Goal: Task Accomplishment & Management: Manage account settings

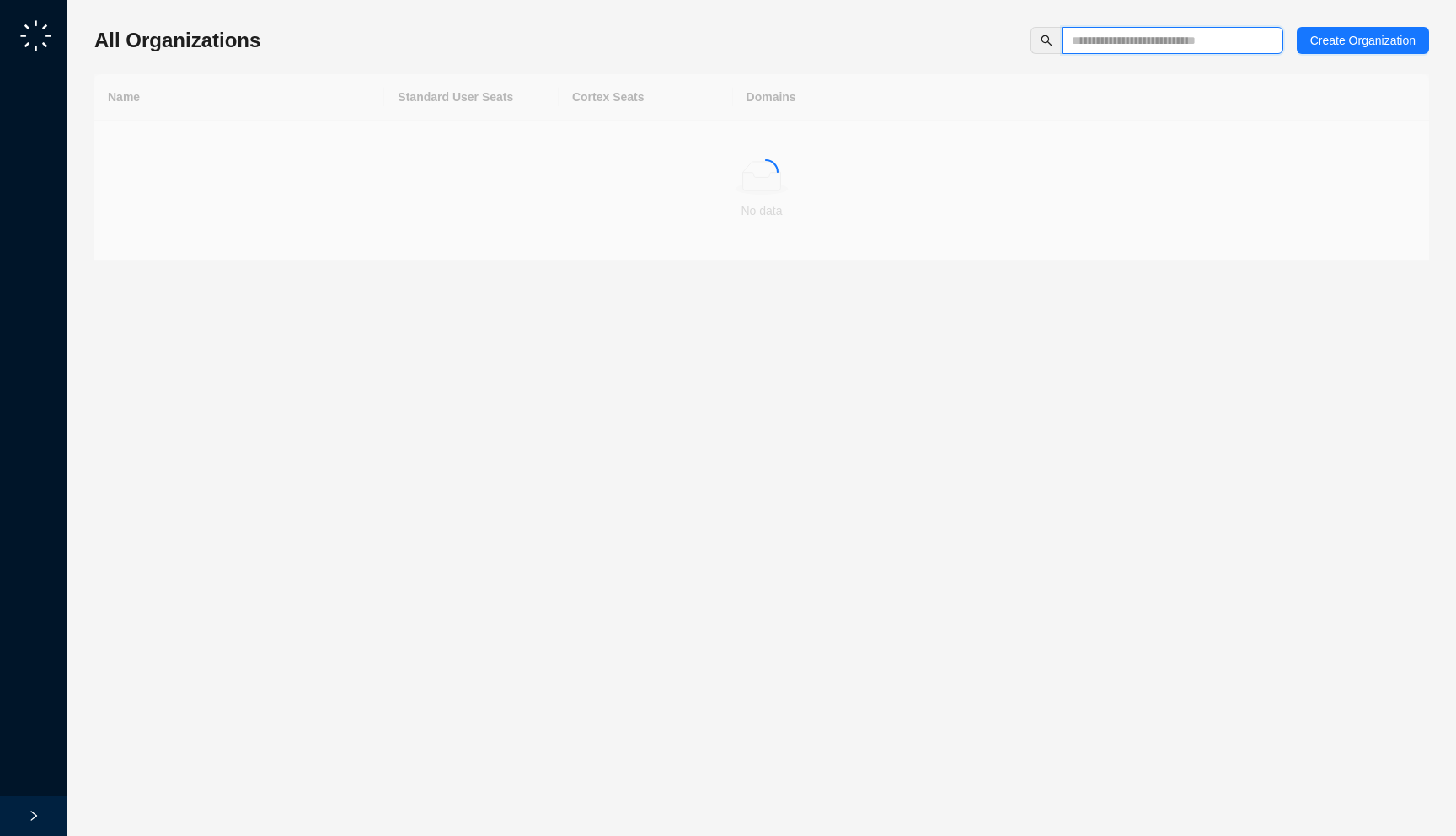
click at [1107, 47] on input "text" at bounding box center [1165, 40] width 188 height 18
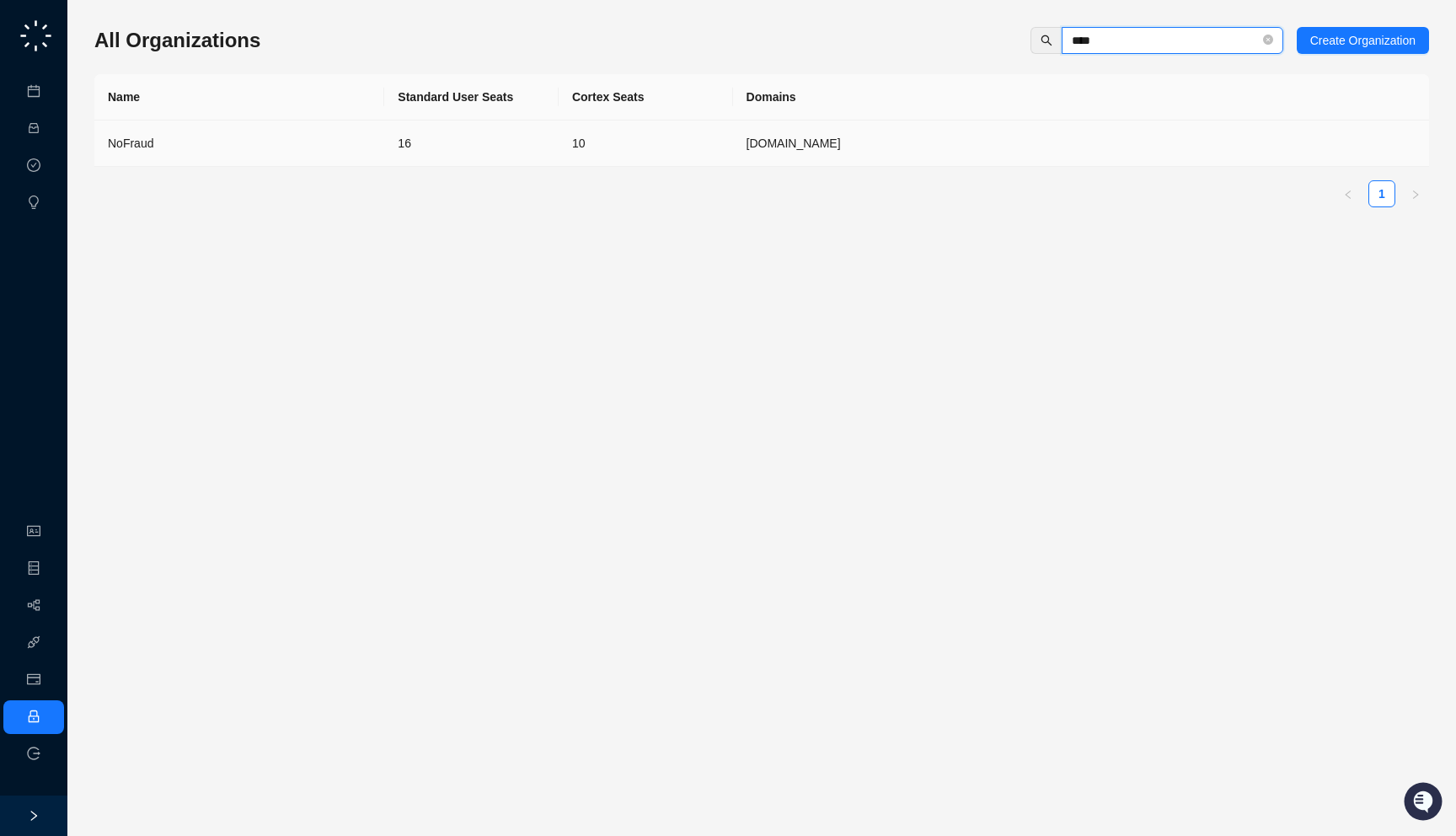
type input "****"
click at [710, 148] on td "10" at bounding box center [645, 143] width 174 height 46
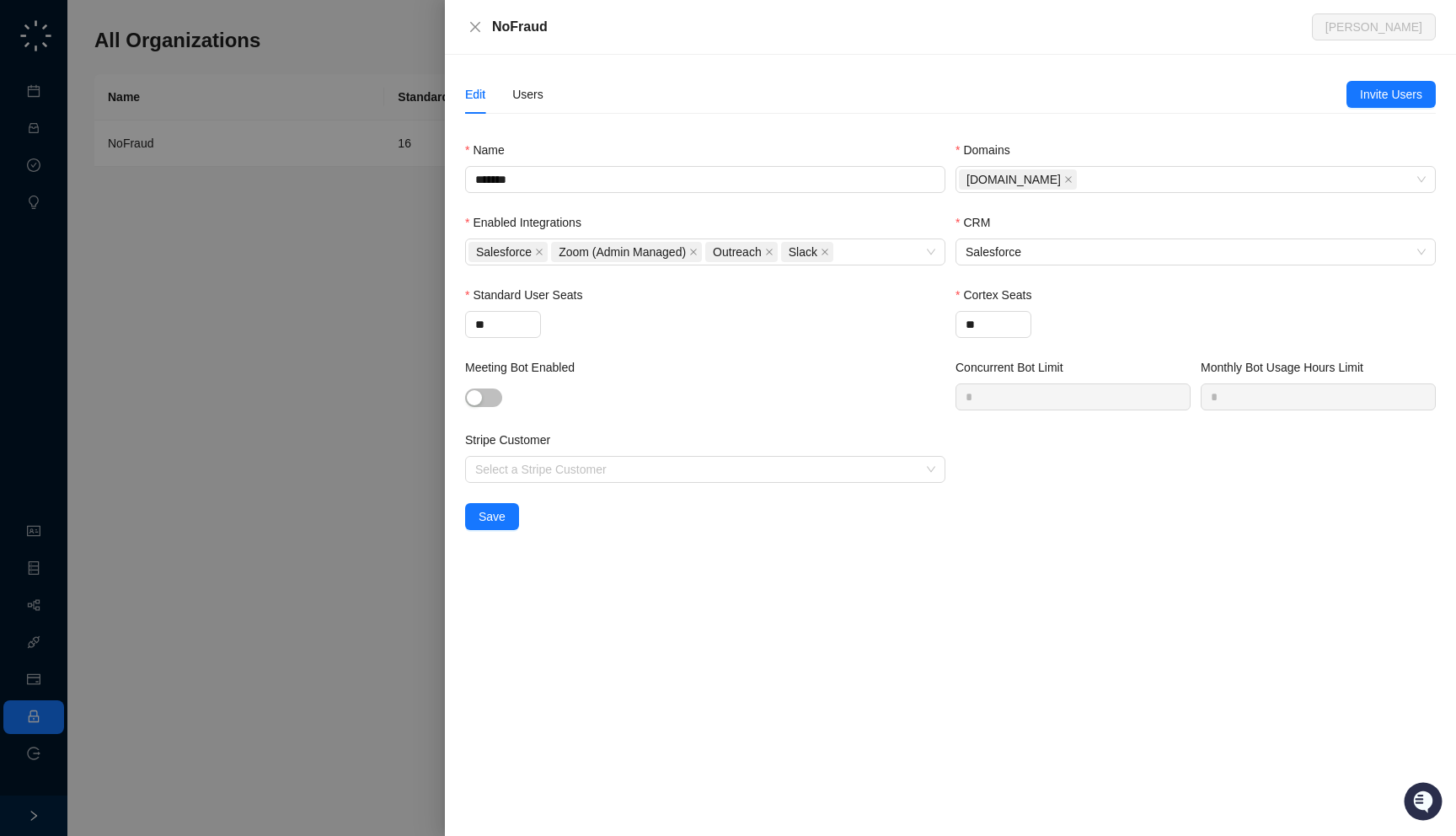
click at [545, 98] on div "Edit Users" at bounding box center [905, 94] width 881 height 39
click at [528, 98] on div "Users" at bounding box center [528, 94] width 31 height 18
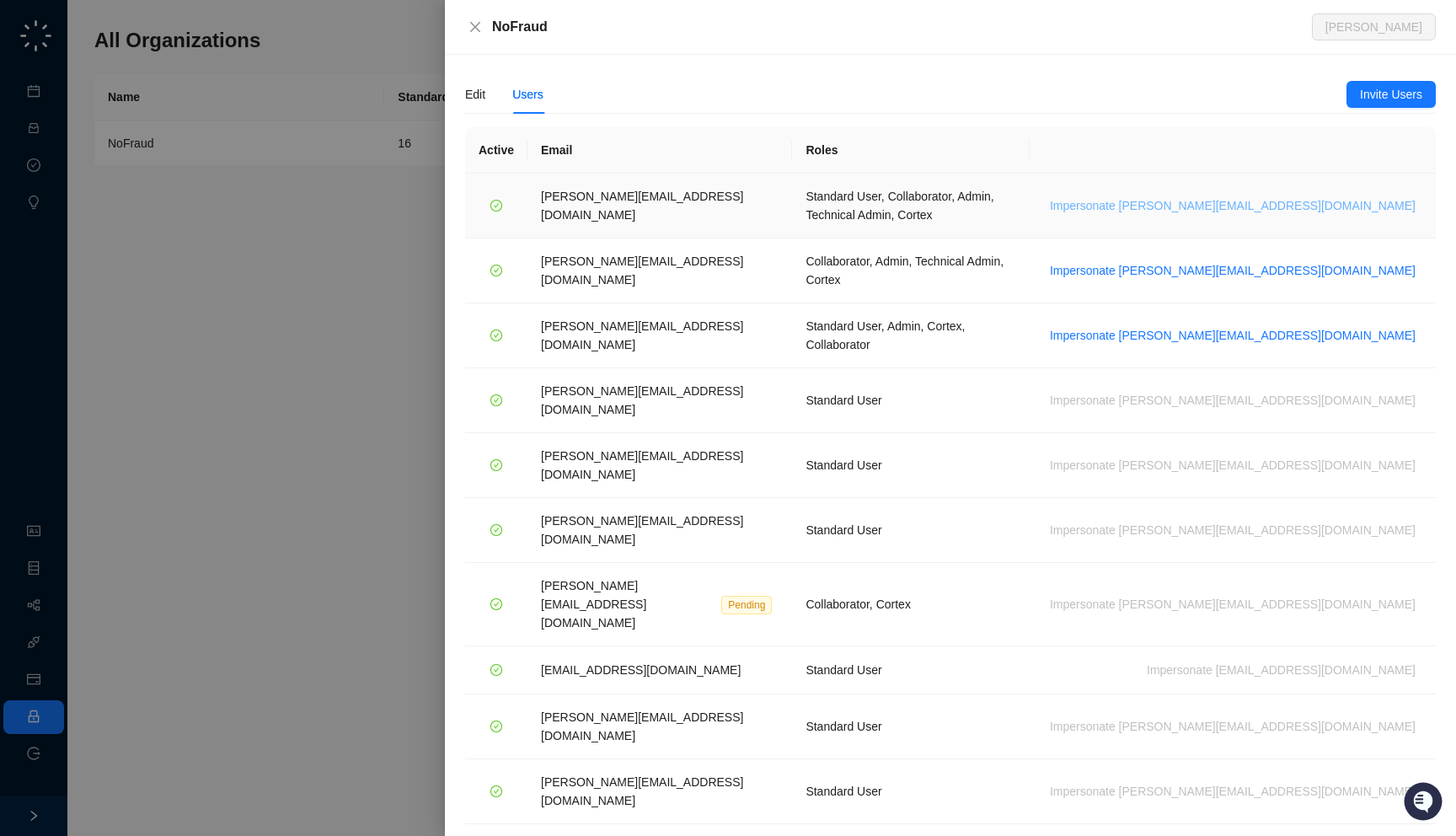
click at [1307, 199] on span "Impersonate h.cline@nofraud.com" at bounding box center [1233, 205] width 366 height 18
